Goal: Information Seeking & Learning: Find specific fact

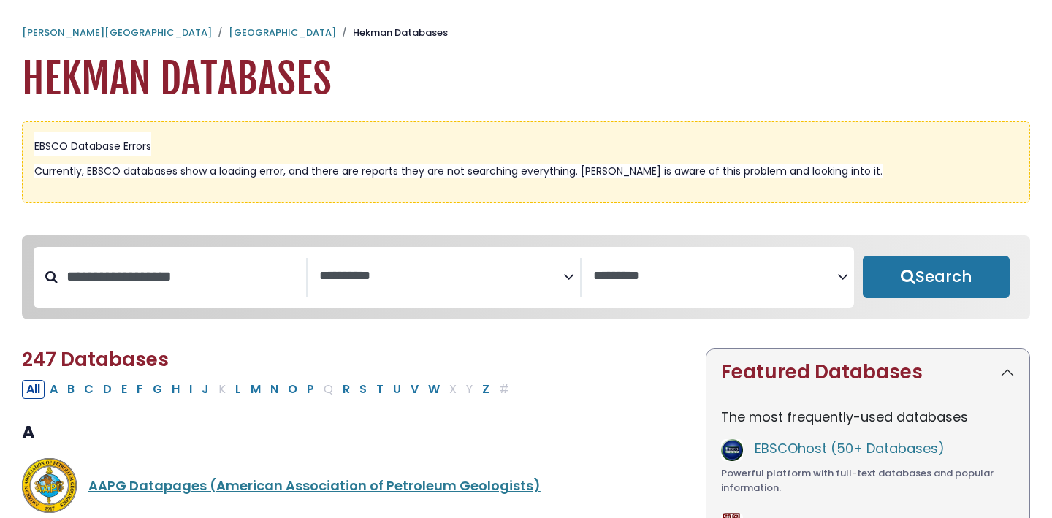
select select "Database Subject Filter"
select select "Database Vendors Filter"
click at [234, 282] on input "Search database by title or keyword" at bounding box center [182, 276] width 248 height 24
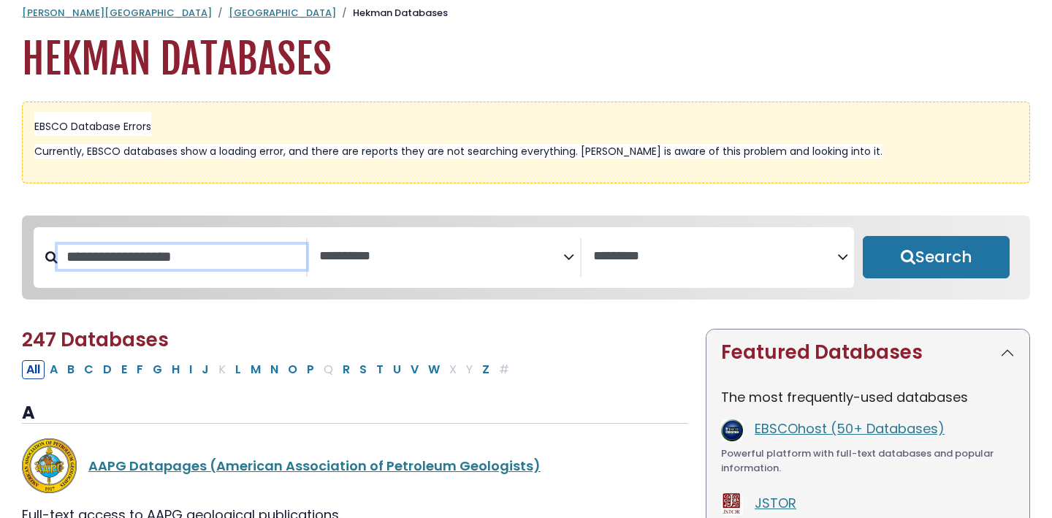
scroll to position [15, 0]
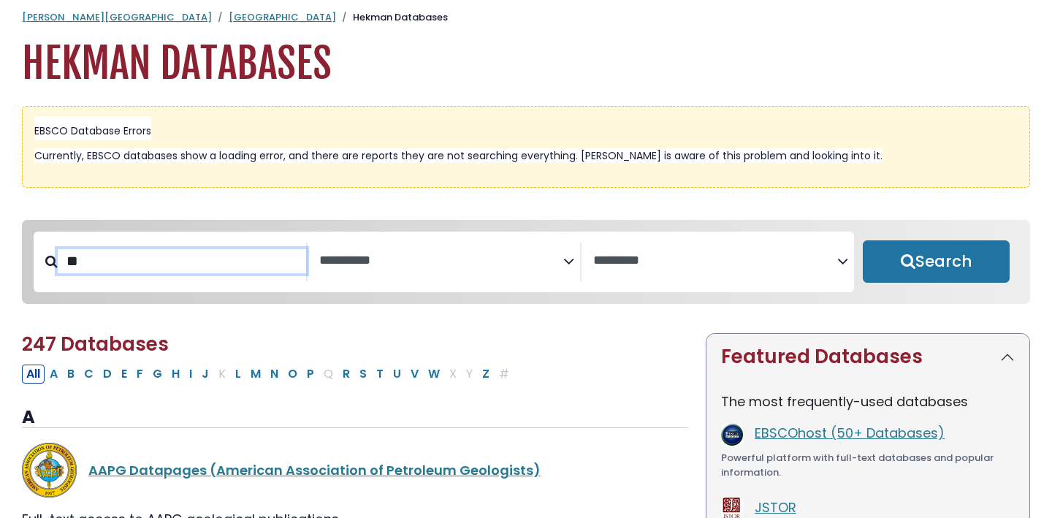
type input "*"
type input "**********"
click at [289, 381] on button "O" at bounding box center [292, 373] width 18 height 19
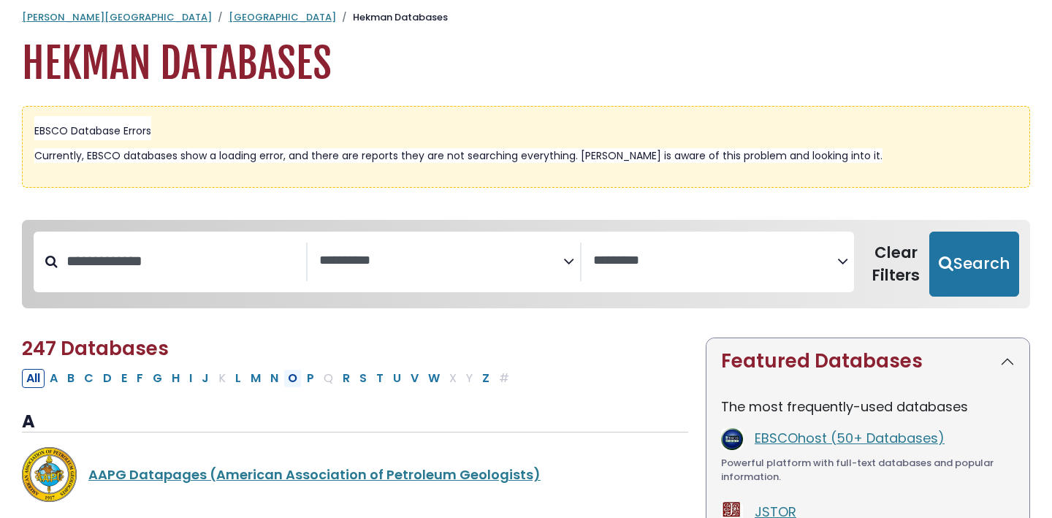
select select "Database Subject Filter"
select select "Database Vendors Filter"
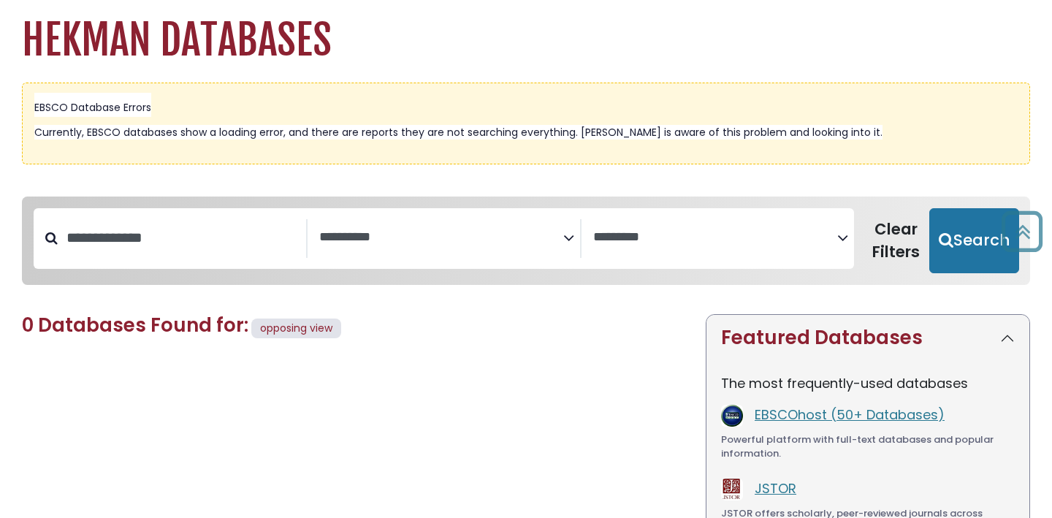
scroll to position [30, 0]
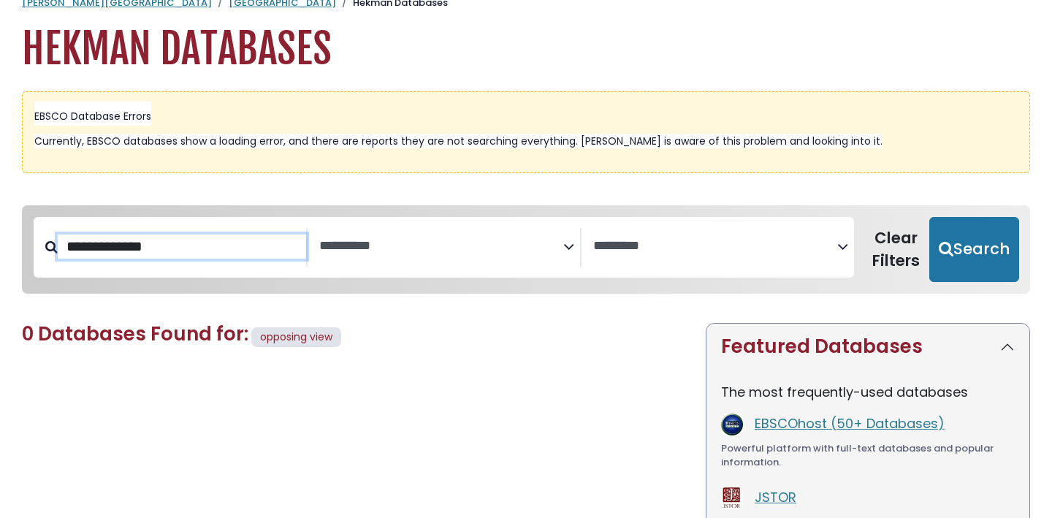
click at [226, 241] on input "**********" at bounding box center [182, 246] width 248 height 24
type input "**********"
click at [929, 217] on button "Search" at bounding box center [974, 250] width 90 height 66
select select "Database Subject Filter"
select select "Database Vendors Filter"
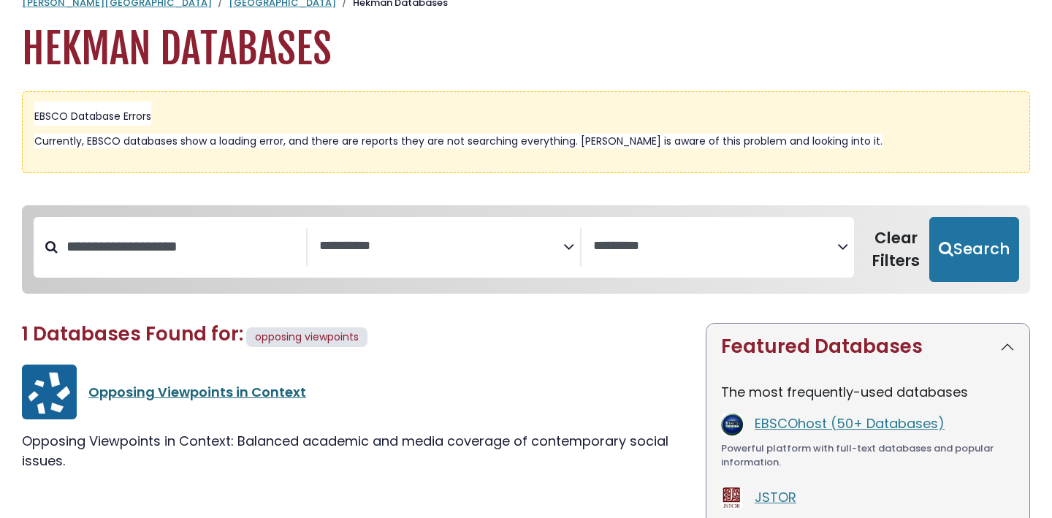
click at [202, 392] on link "Opposing Viewpoints in Context" at bounding box center [197, 392] width 218 height 18
